Goal: Task Accomplishment & Management: Use online tool/utility

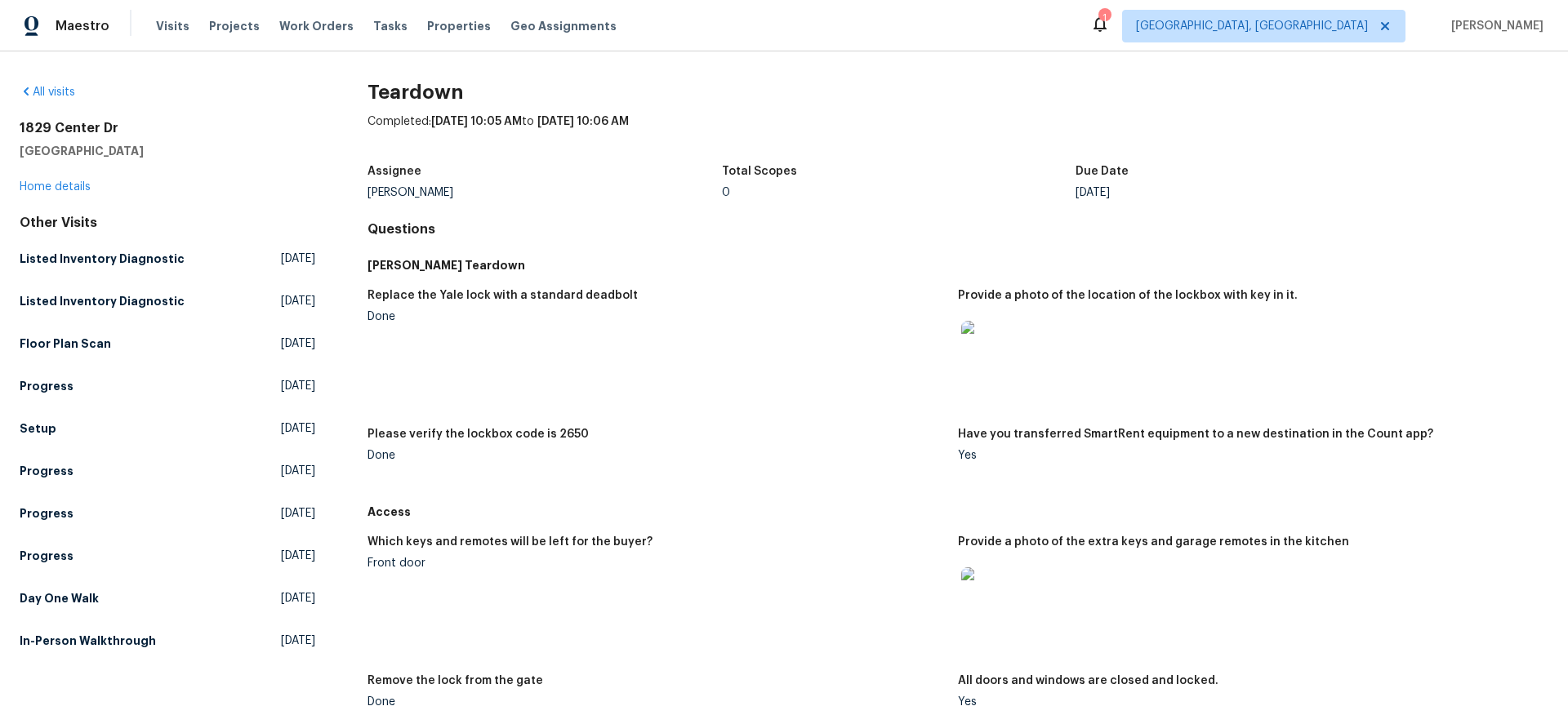
scroll to position [323, 0]
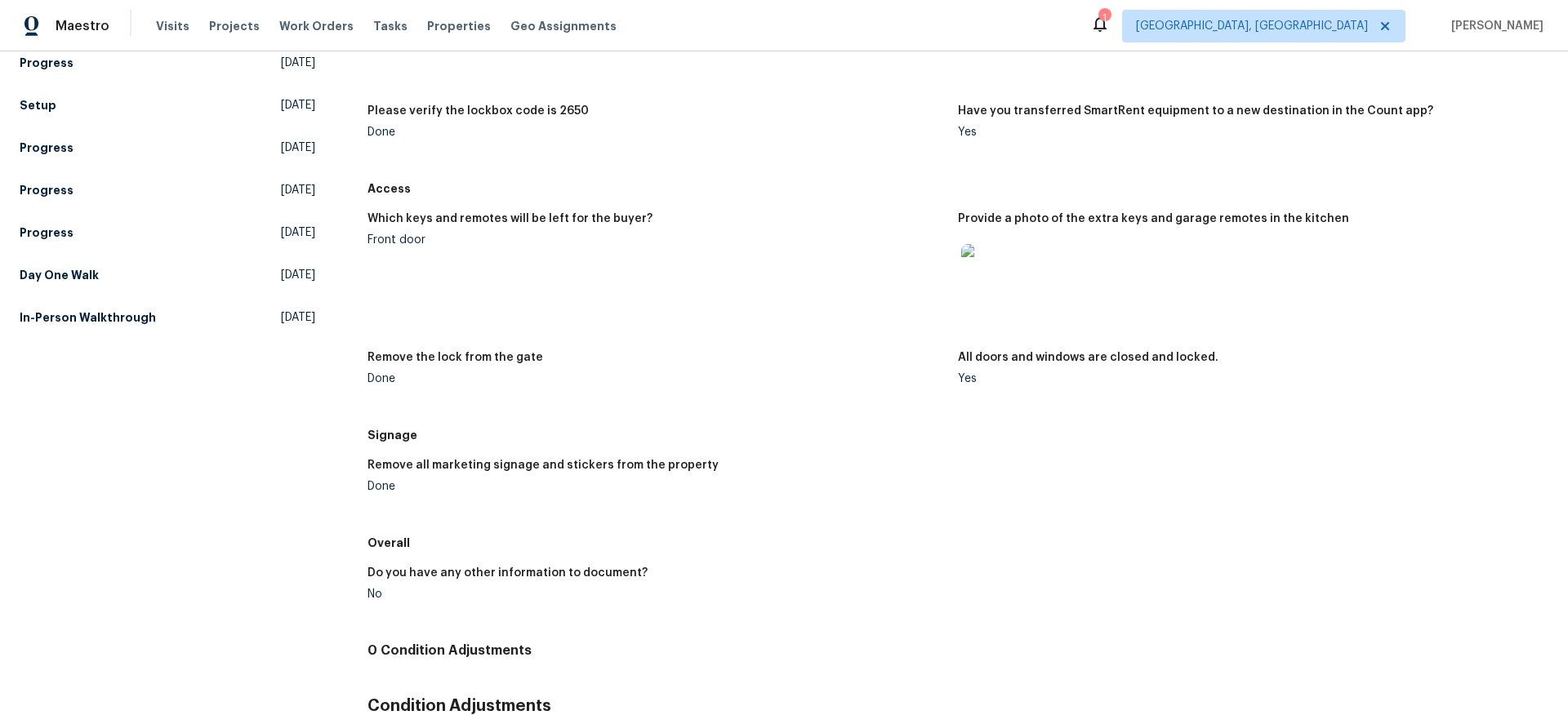
click at [979, 269] on img at bounding box center [988, 270] width 52 height 52
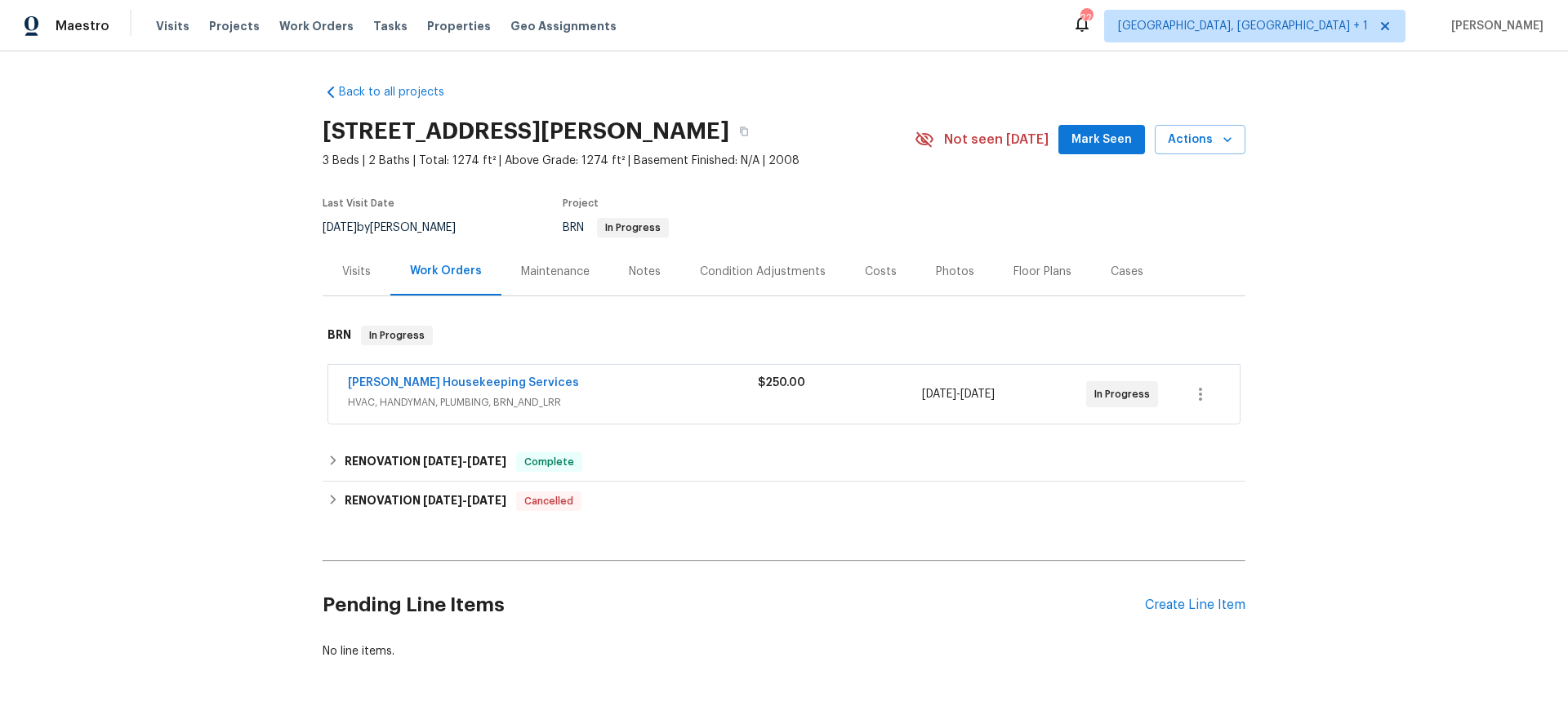
click at [397, 375] on span "Arelis Housekeeping Services" at bounding box center [463, 383] width 231 height 16
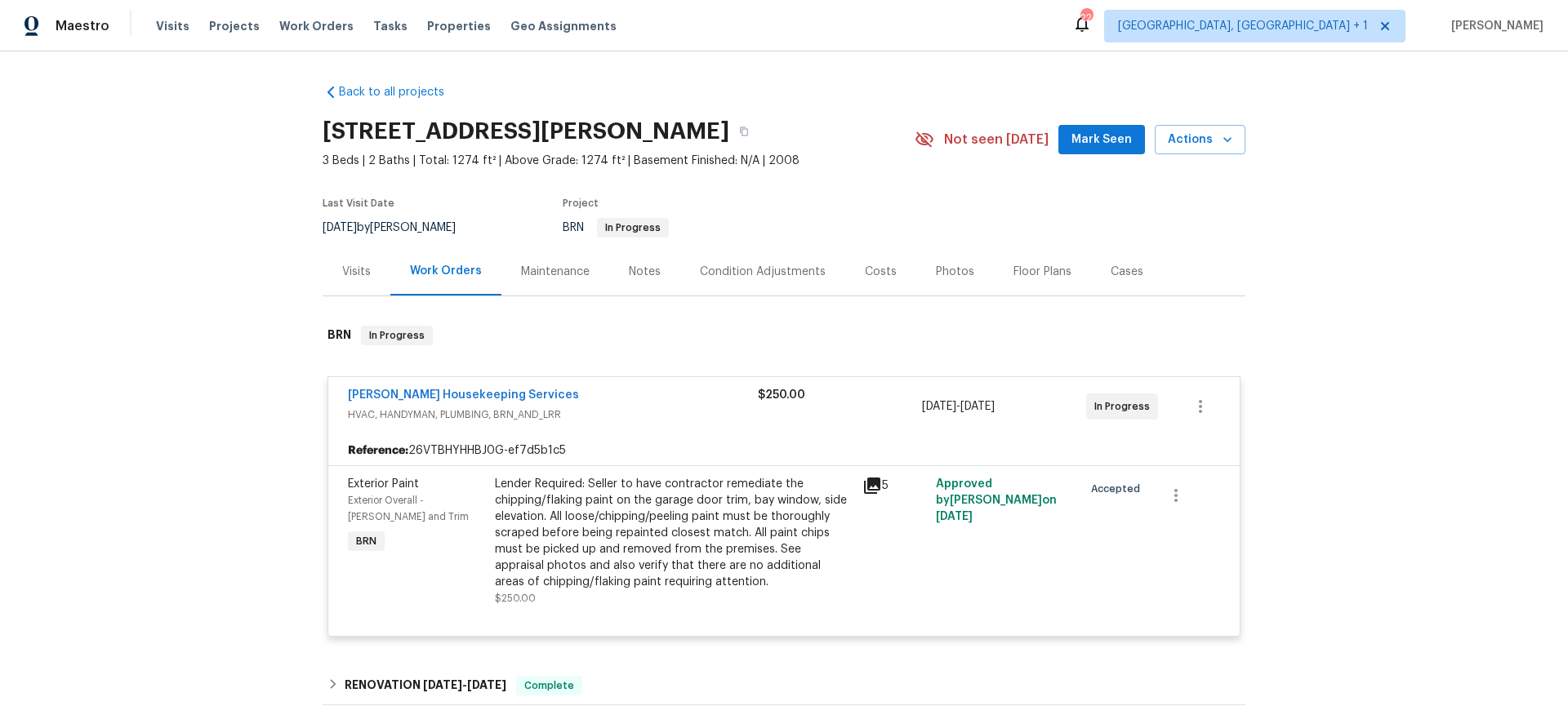
click at [885, 488] on div "5" at bounding box center [894, 486] width 64 height 20
click at [858, 498] on div "5" at bounding box center [894, 542] width 73 height 141
click at [858, 480] on div "5" at bounding box center [894, 542] width 73 height 141
click at [868, 482] on icon at bounding box center [872, 486] width 16 height 16
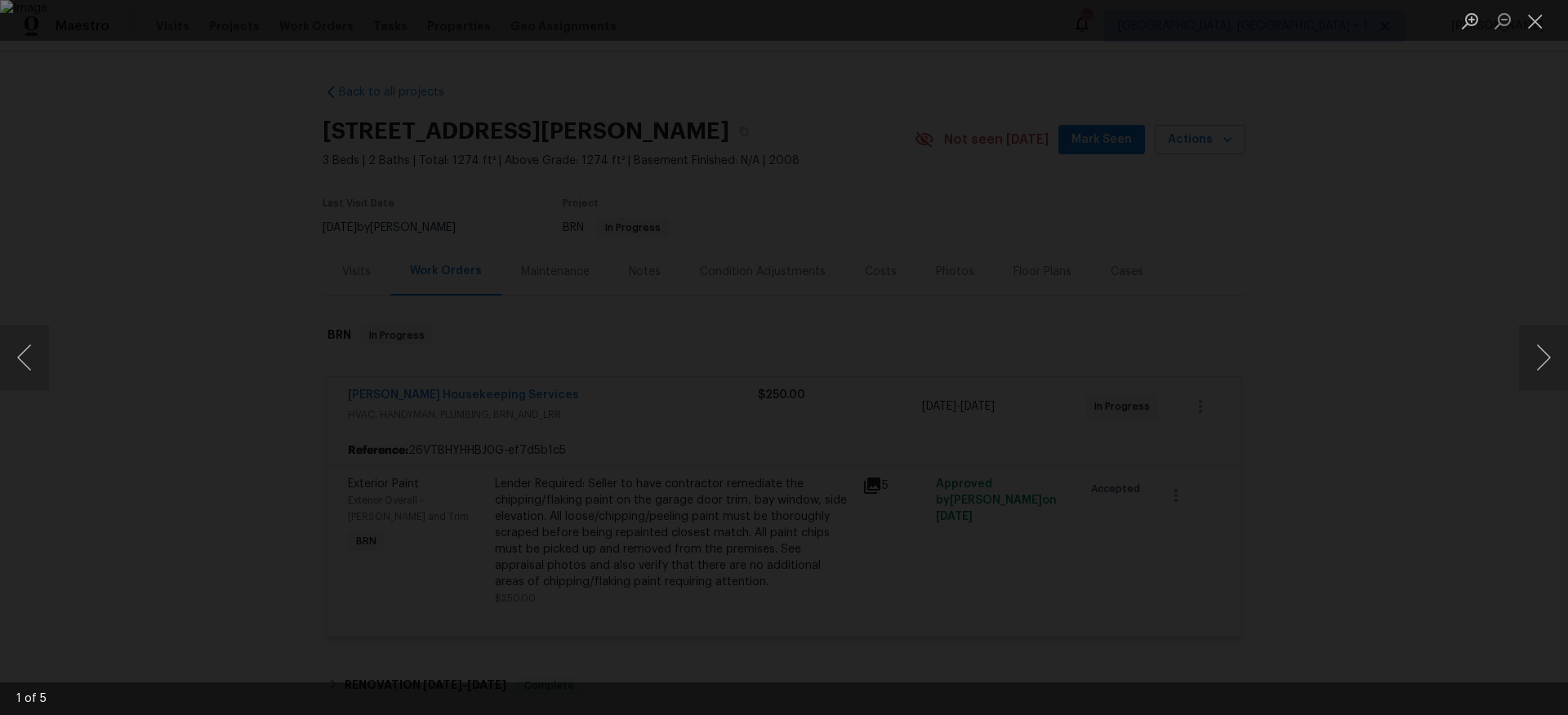
click at [107, 525] on div "Lightbox" at bounding box center [784, 358] width 1568 height 715
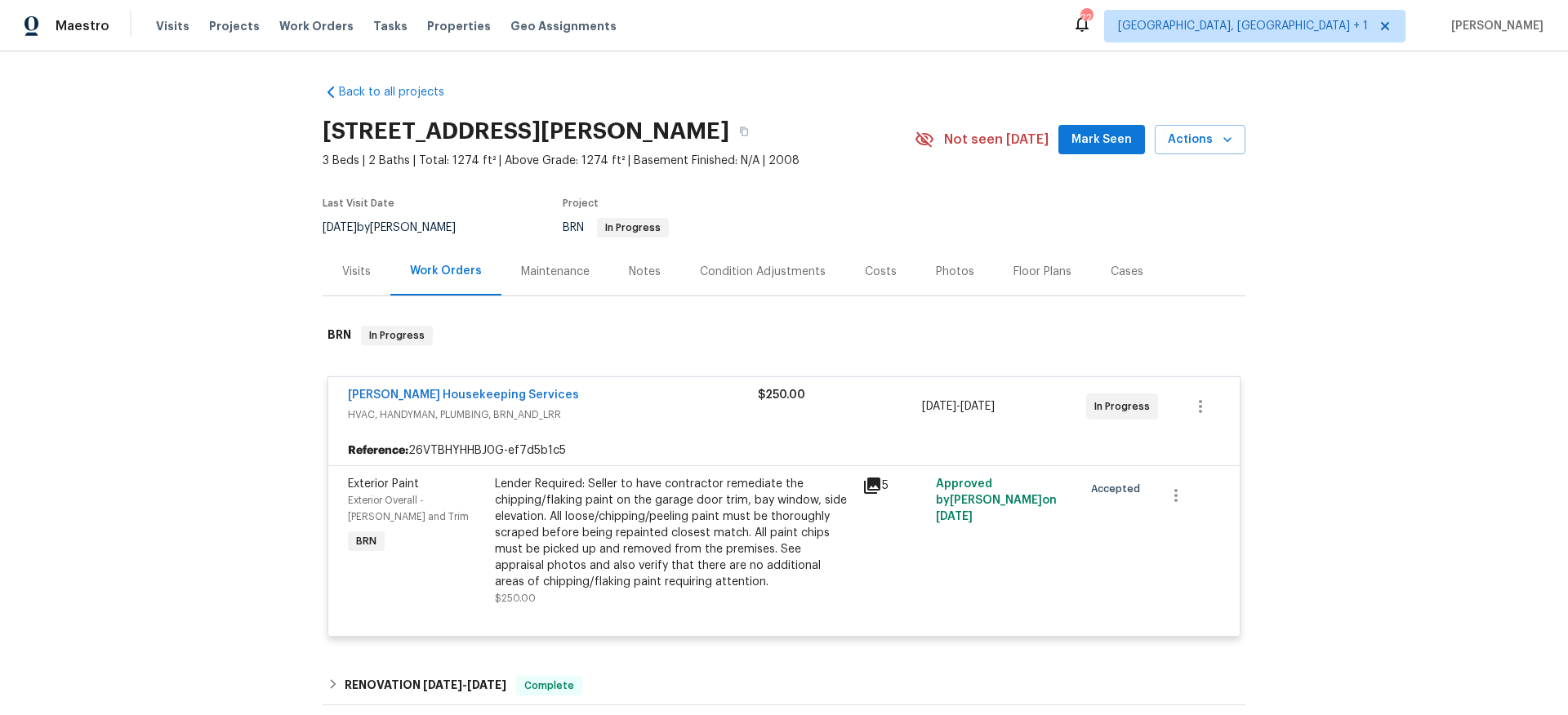
click at [589, 522] on div "Lender Required: Seller to have contractor remediate the chipping/flaking paint…" at bounding box center [673, 533] width 357 height 115
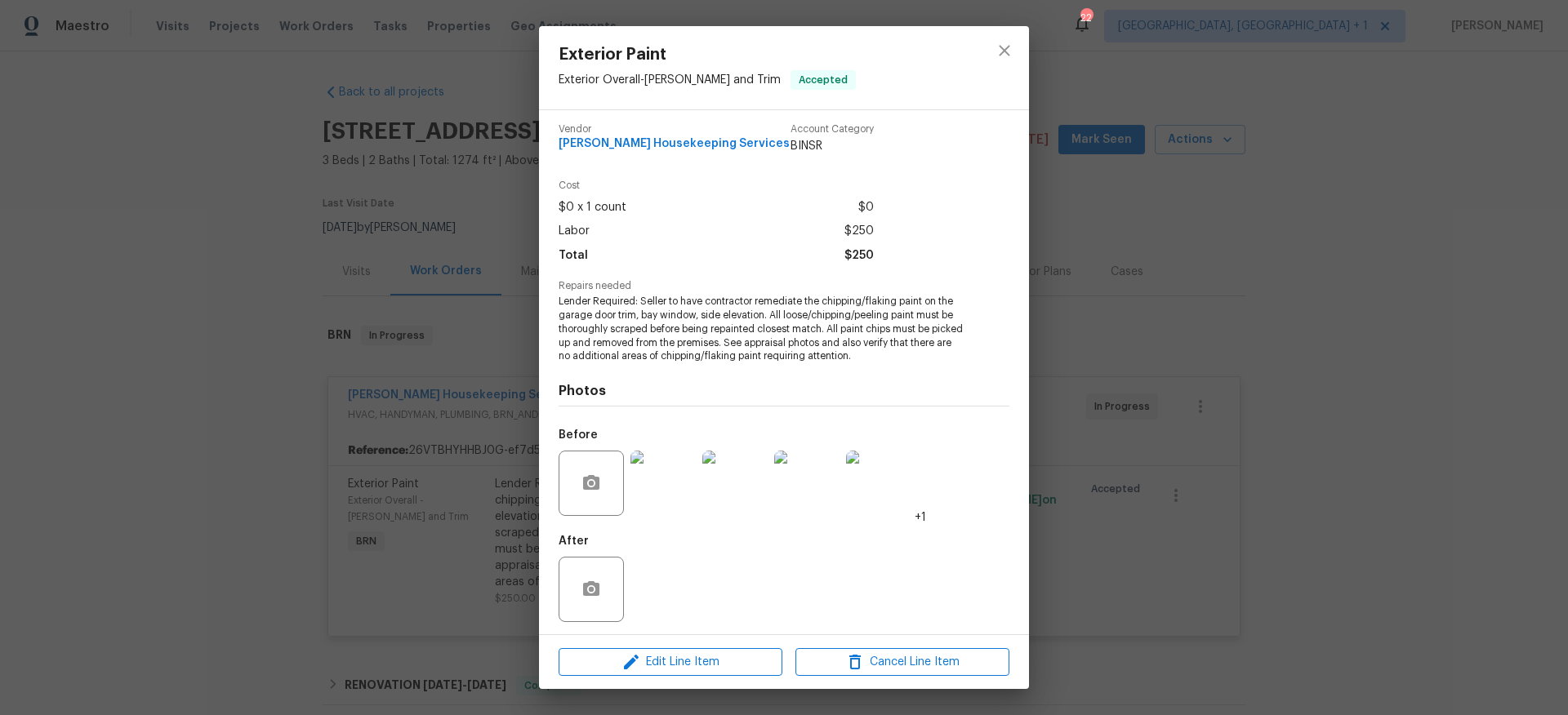
scroll to position [10, 0]
click at [153, 560] on div "Exterior Paint Exterior Overall - Eaves and Trim Accepted Vendor Arelis Houseke…" at bounding box center [784, 358] width 1568 height 715
